Goal: Information Seeking & Learning: Learn about a topic

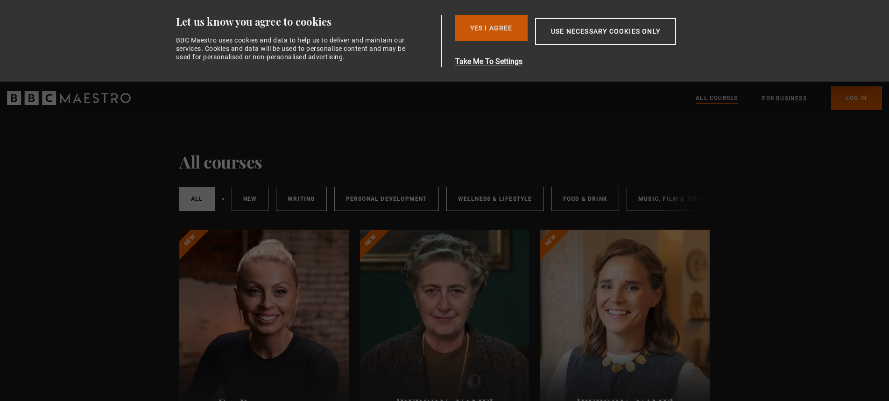
click at [483, 26] on button "Yes I Agree" at bounding box center [491, 28] width 72 height 26
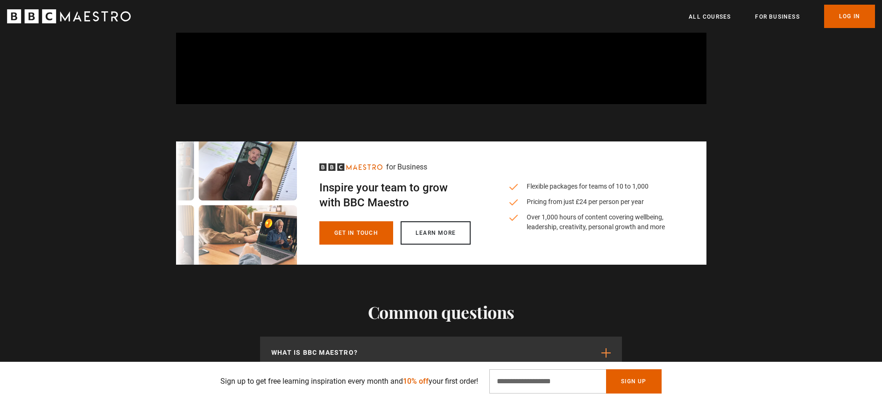
scroll to position [1290, 0]
